Goal: Task Accomplishment & Management: Complete application form

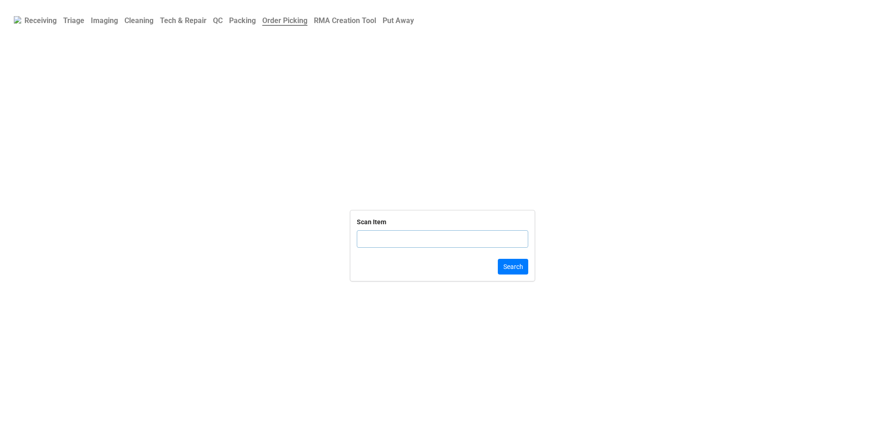
click at [406, 228] on div "Scan Item" at bounding box center [442, 236] width 171 height 38
click at [400, 242] on input "text" at bounding box center [442, 239] width 171 height 18
click button "Search" at bounding box center [513, 267] width 30 height 16
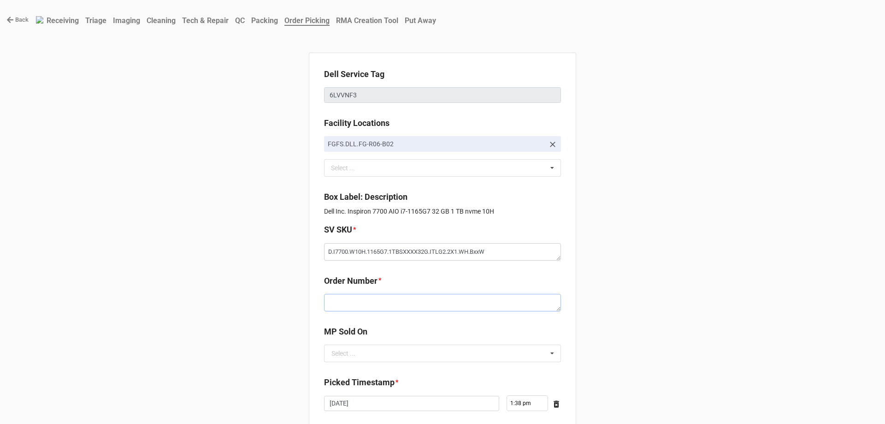
click at [351, 300] on textarea at bounding box center [442, 303] width 237 height 18
paste textarea "5033931"
type textarea "x"
type textarea "5033931"
click at [382, 355] on input "text" at bounding box center [443, 353] width 236 height 17
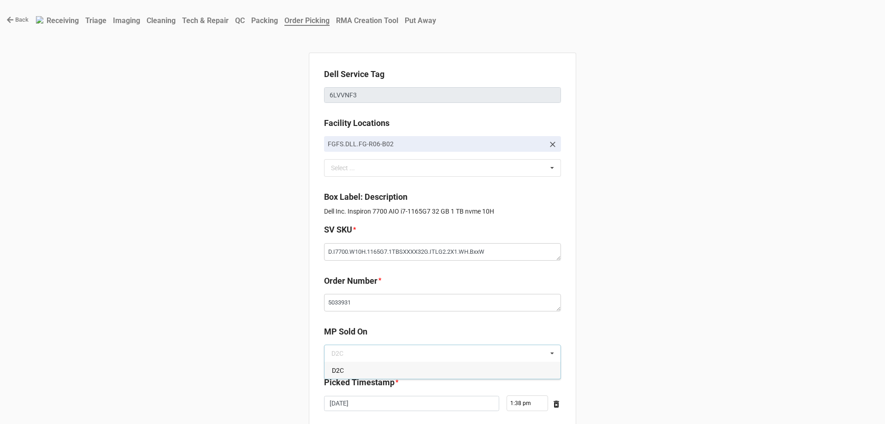
click at [386, 390] on b "Picked Timestamp *" at bounding box center [442, 384] width 237 height 16
click at [380, 356] on input "text" at bounding box center [443, 353] width 236 height 17
click at [381, 369] on div "D2C" at bounding box center [442, 369] width 236 height 17
type textarea "x"
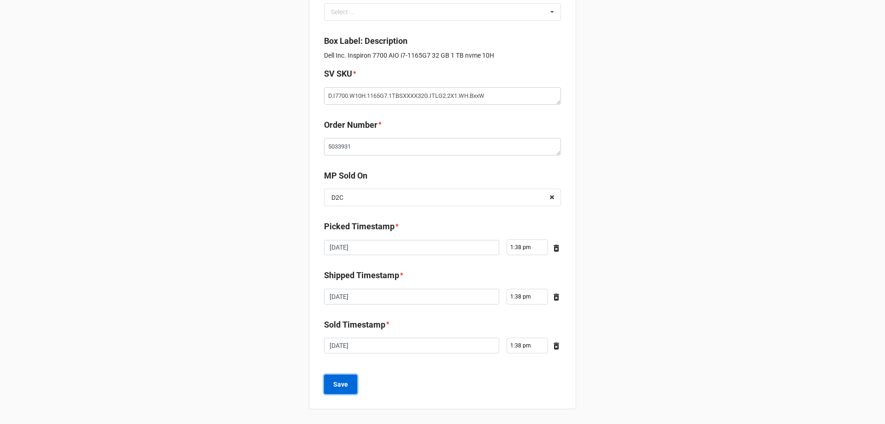
click at [354, 386] on button "Save" at bounding box center [340, 383] width 33 height 19
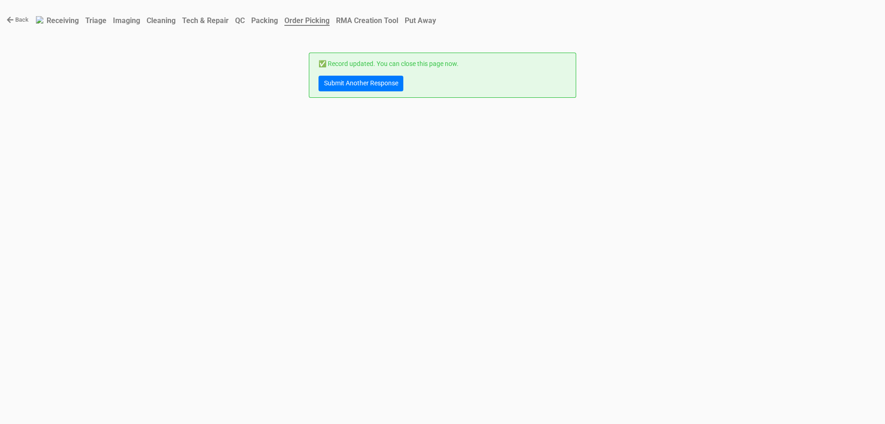
scroll to position [0, 0]
